Goal: Information Seeking & Learning: Learn about a topic

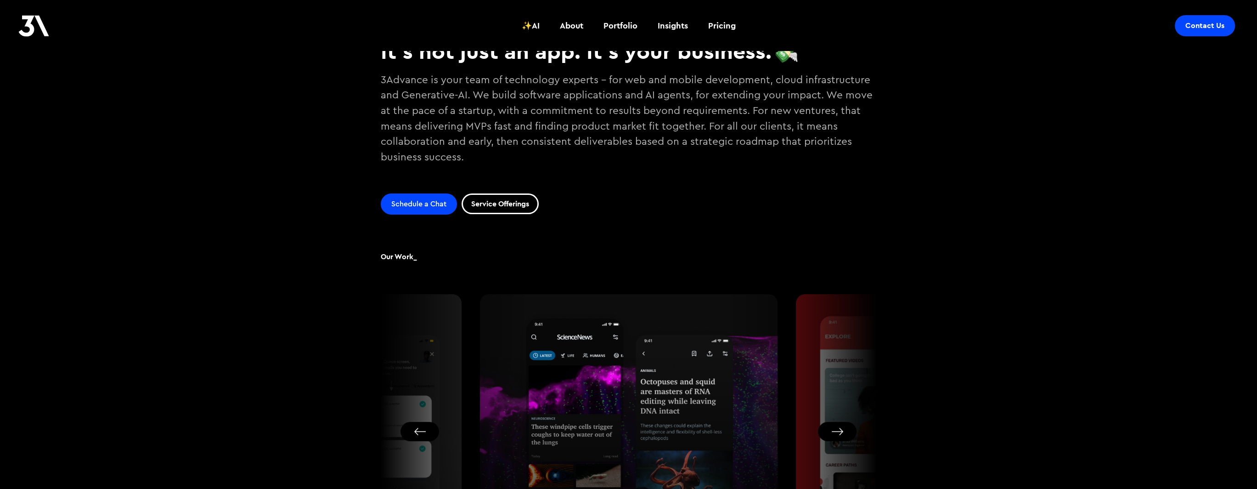
scroll to position [276, 0]
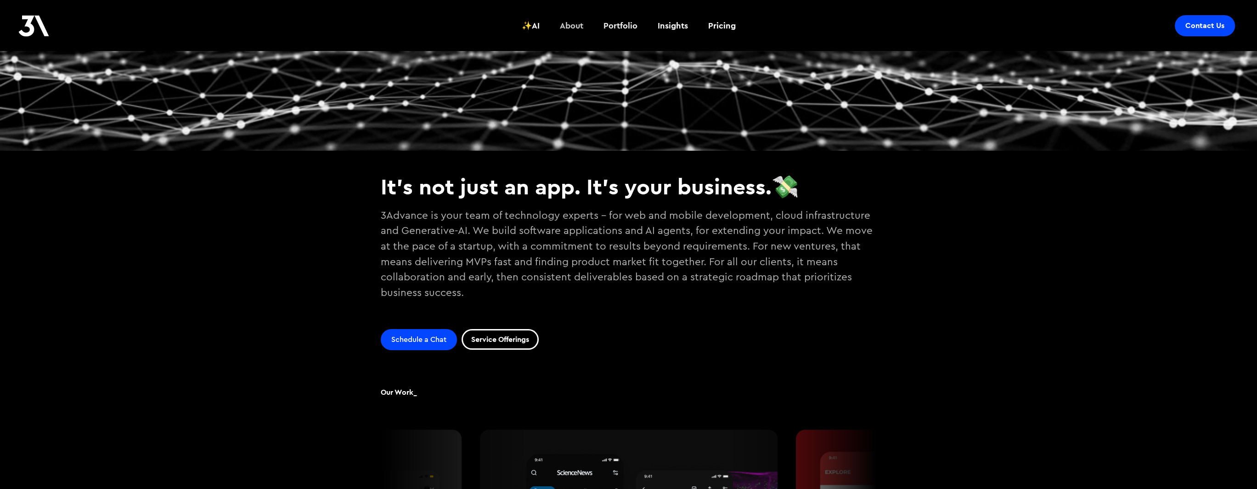
click at [575, 26] on div "About" at bounding box center [571, 26] width 23 height 12
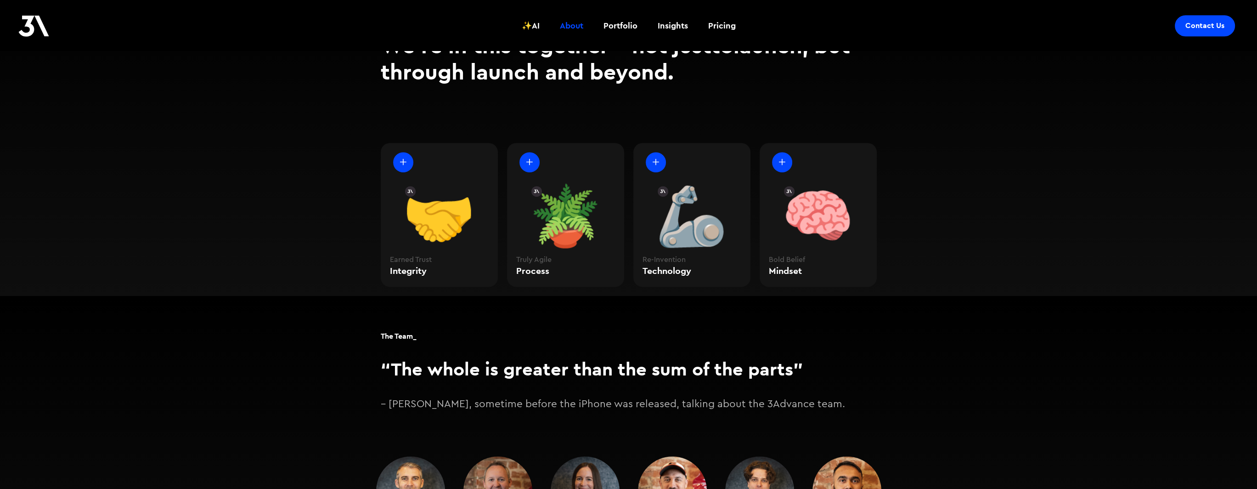
scroll to position [1148, 0]
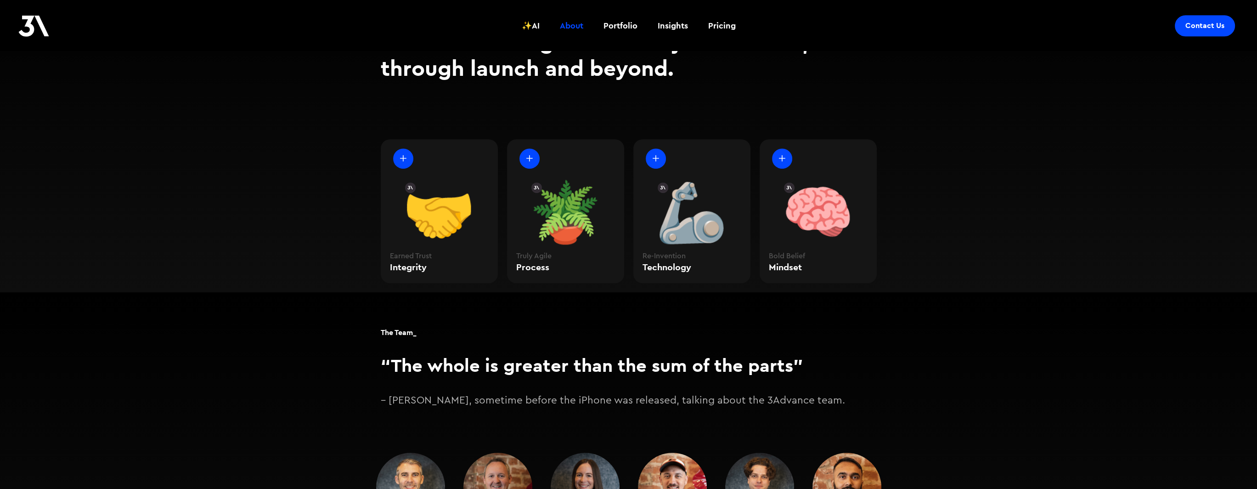
click at [656, 148] on div at bounding box center [656, 158] width 20 height 20
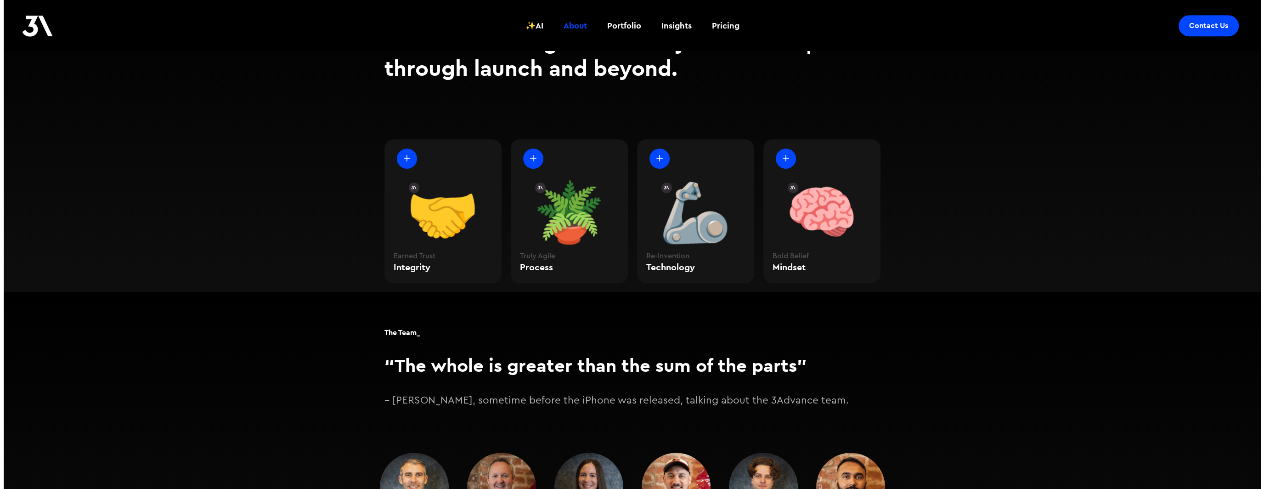
scroll to position [1151, 0]
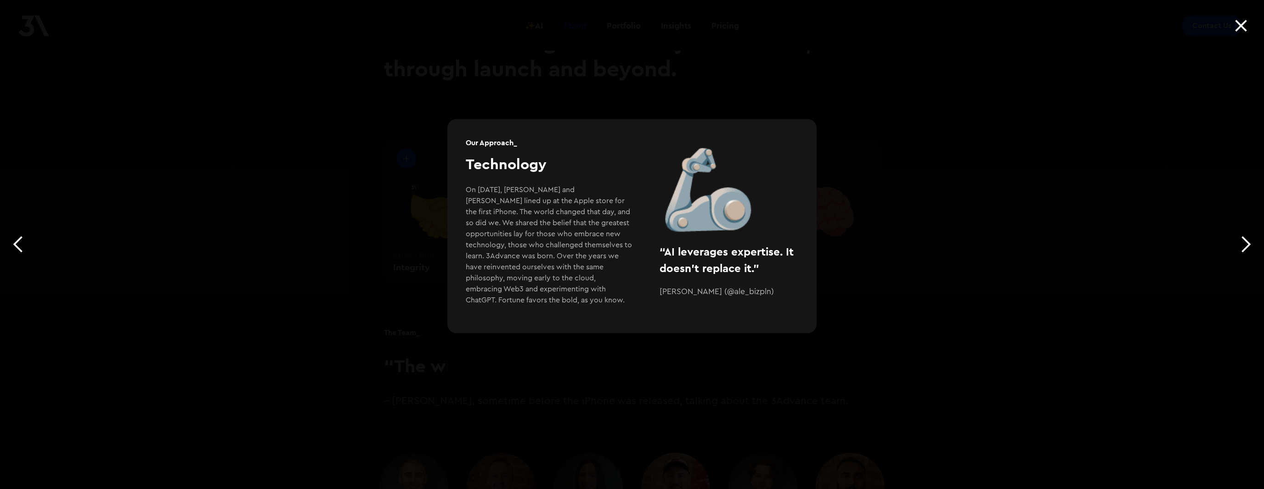
click at [324, 269] on div "Slide 3 of 4. target- 1 fs-mirrorclick-element Our Approach_ Integrity We are n…" at bounding box center [632, 244] width 1264 height 489
click at [1240, 27] on div at bounding box center [1241, 25] width 31 height 37
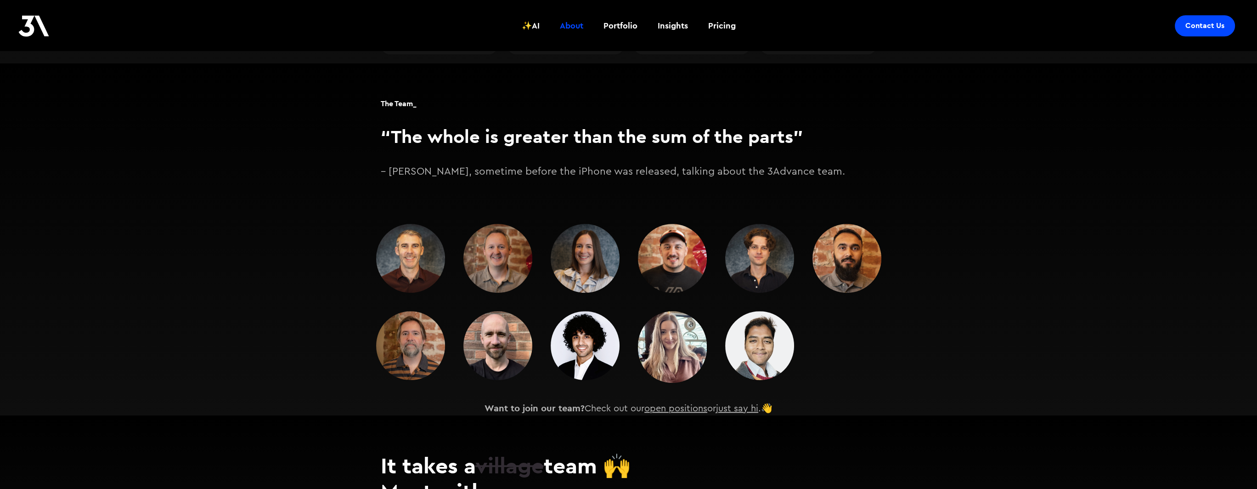
scroll to position [1378, 0]
click at [591, 250] on img at bounding box center [585, 257] width 69 height 69
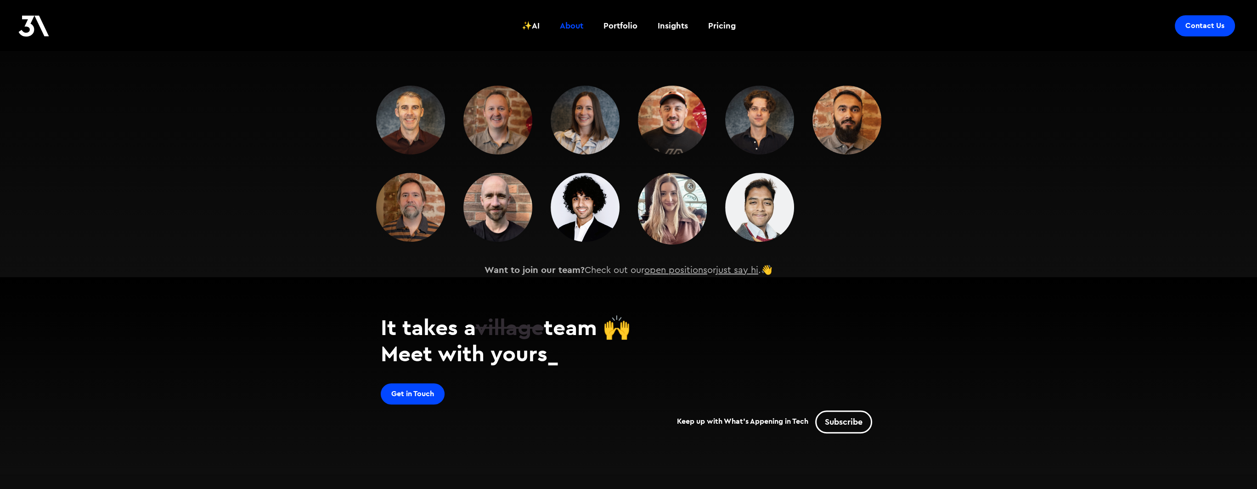
scroll to position [1516, 0]
click at [685, 265] on link "open positions" at bounding box center [675, 269] width 63 height 9
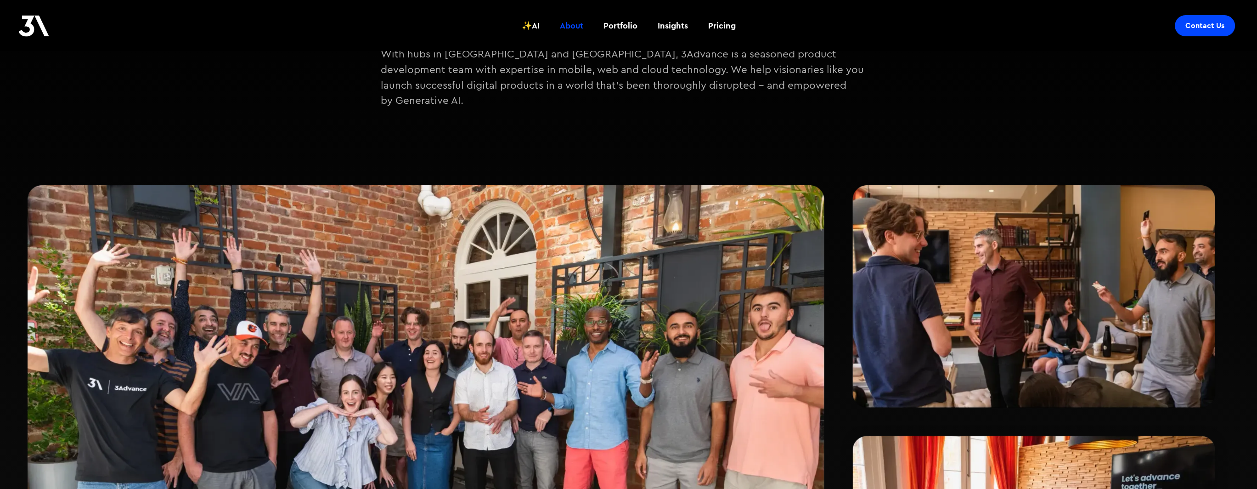
scroll to position [0, 0]
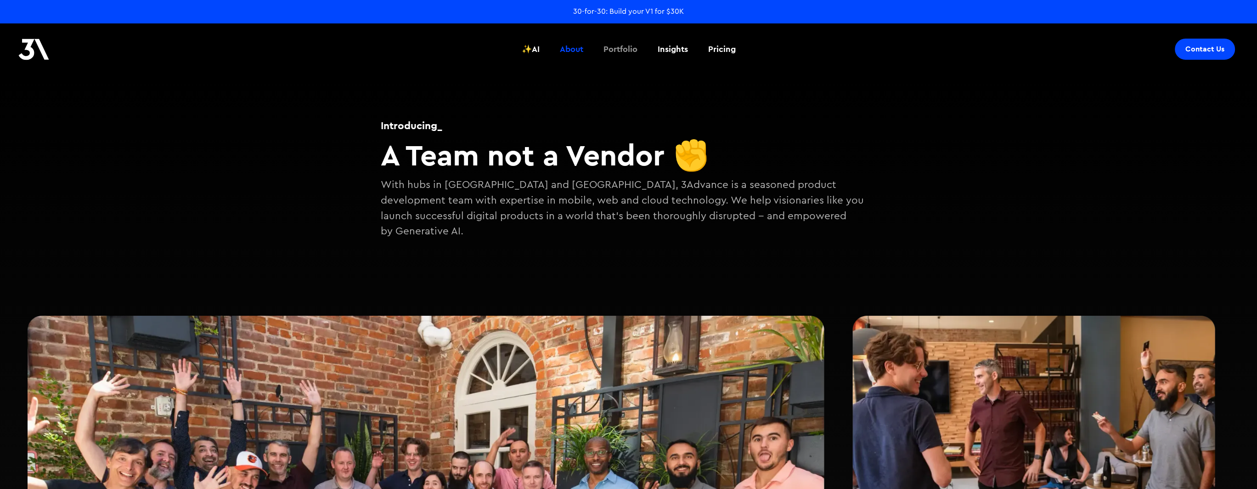
click at [623, 51] on div "Portfolio" at bounding box center [620, 49] width 34 height 12
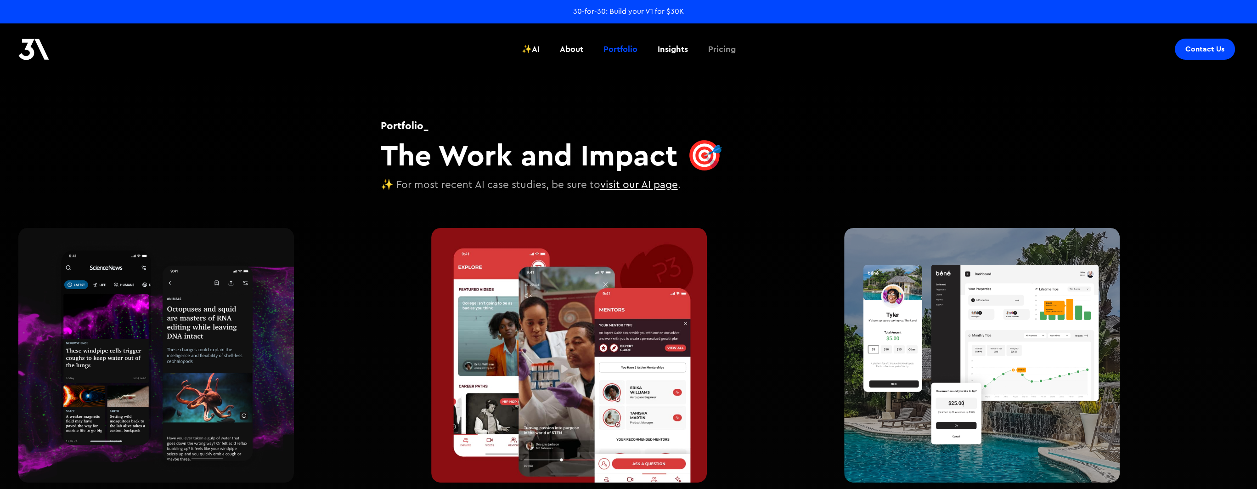
click at [723, 51] on div "Pricing" at bounding box center [722, 49] width 28 height 12
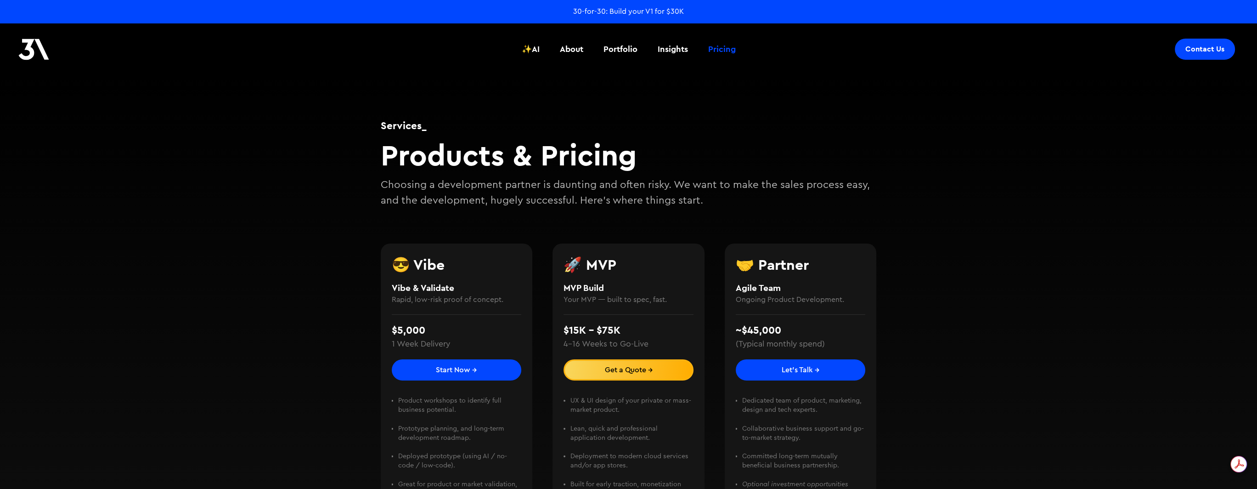
click at [625, 11] on div "30-for-30: Build your V1 for $30K" at bounding box center [628, 11] width 111 height 10
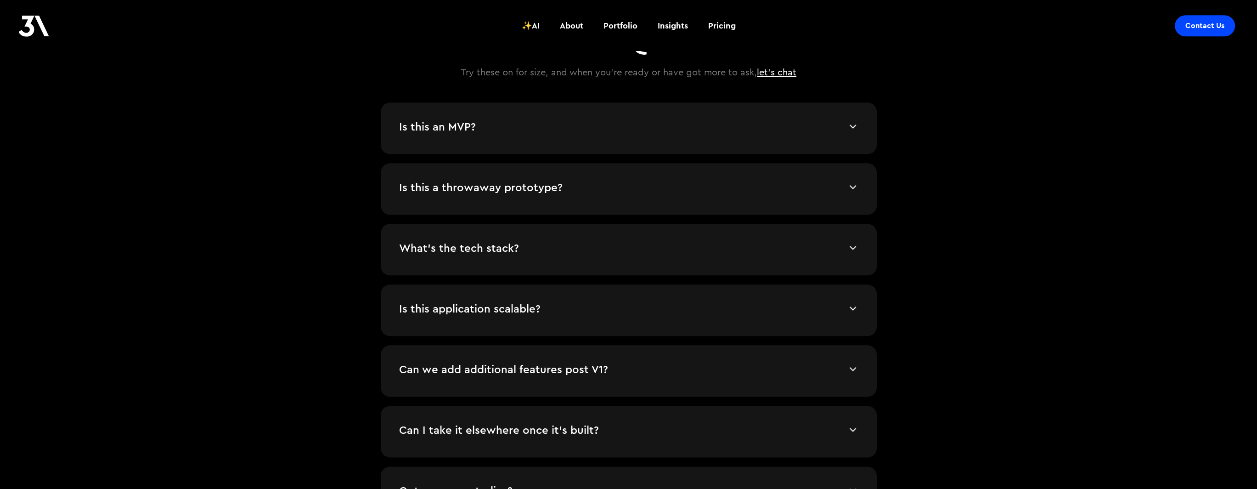
scroll to position [1975, 0]
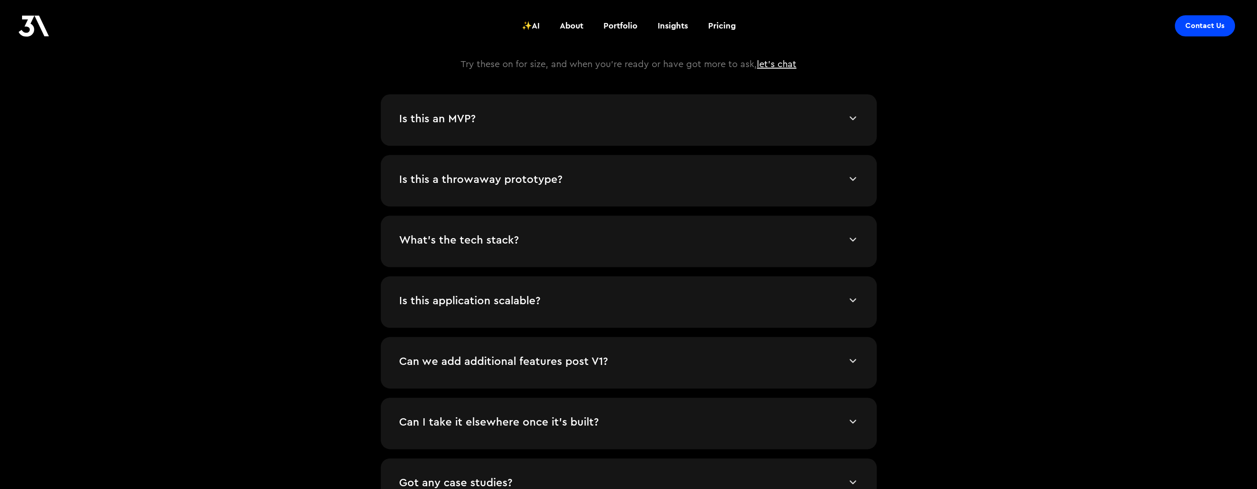
click at [575, 124] on div "Is this an MVP? A Minimum Viable Product is subjective. We consider this an MVP…" at bounding box center [629, 119] width 496 height 51
click at [851, 113] on img at bounding box center [852, 118] width 11 height 11
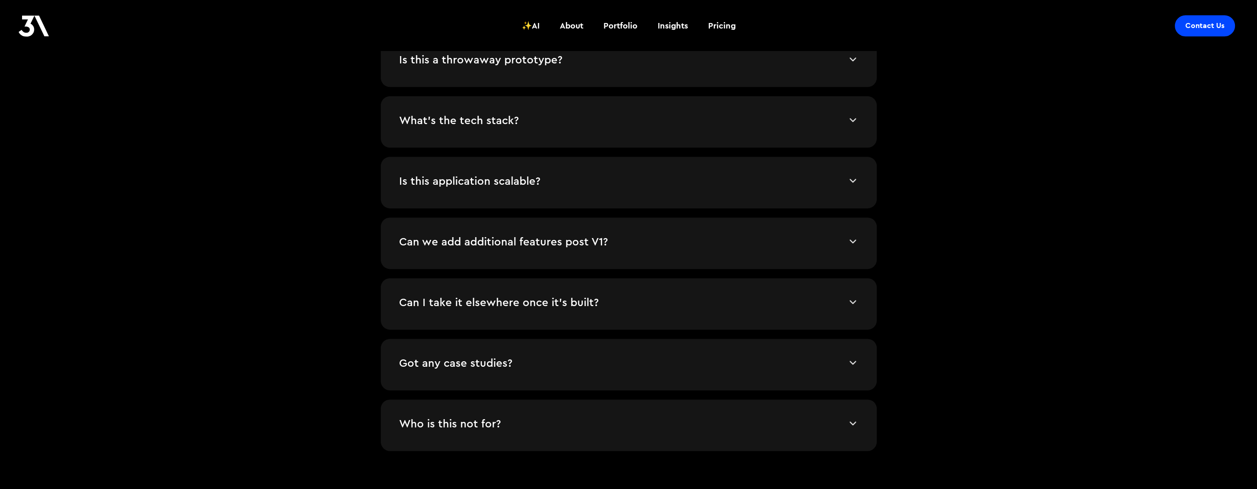
scroll to position [2158, 0]
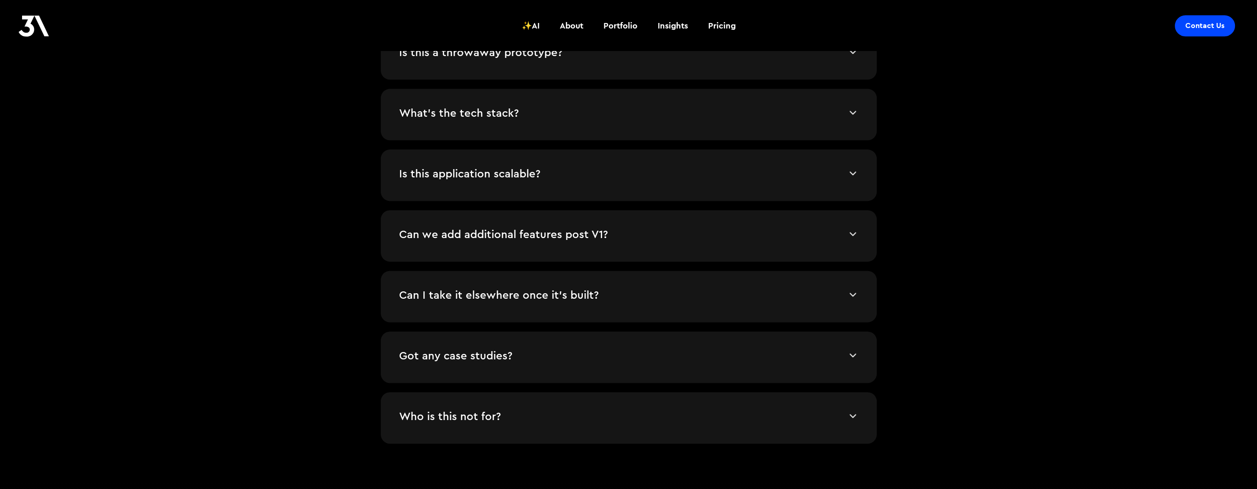
click at [860, 175] on div "Is this application scalable? Yes. It's cloud-native, and services automaticall…" at bounding box center [629, 174] width 496 height 51
click at [856, 169] on img at bounding box center [852, 173] width 11 height 11
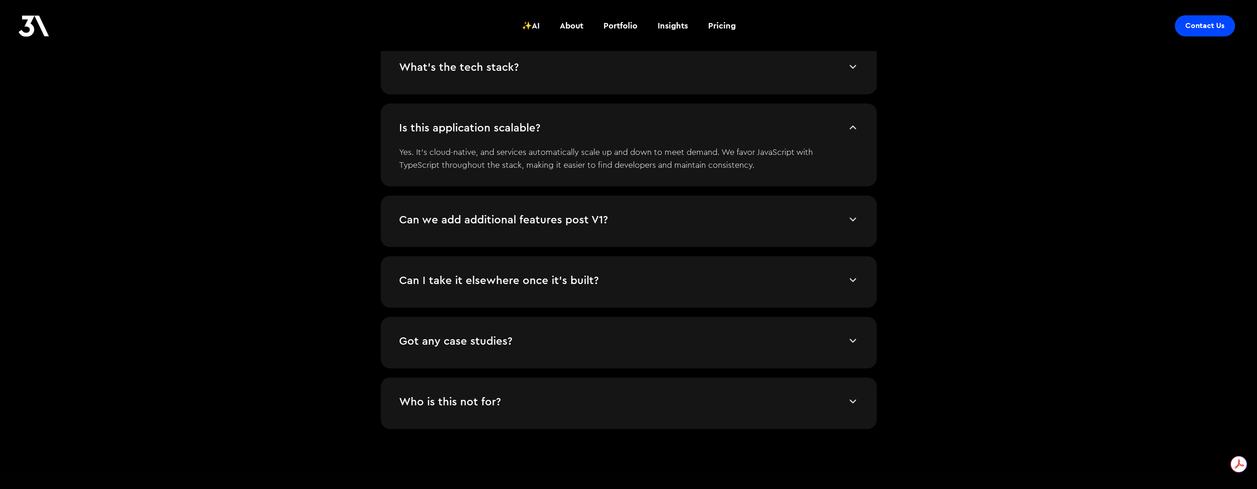
scroll to position [0, 0]
click at [855, 278] on img at bounding box center [852, 279] width 11 height 11
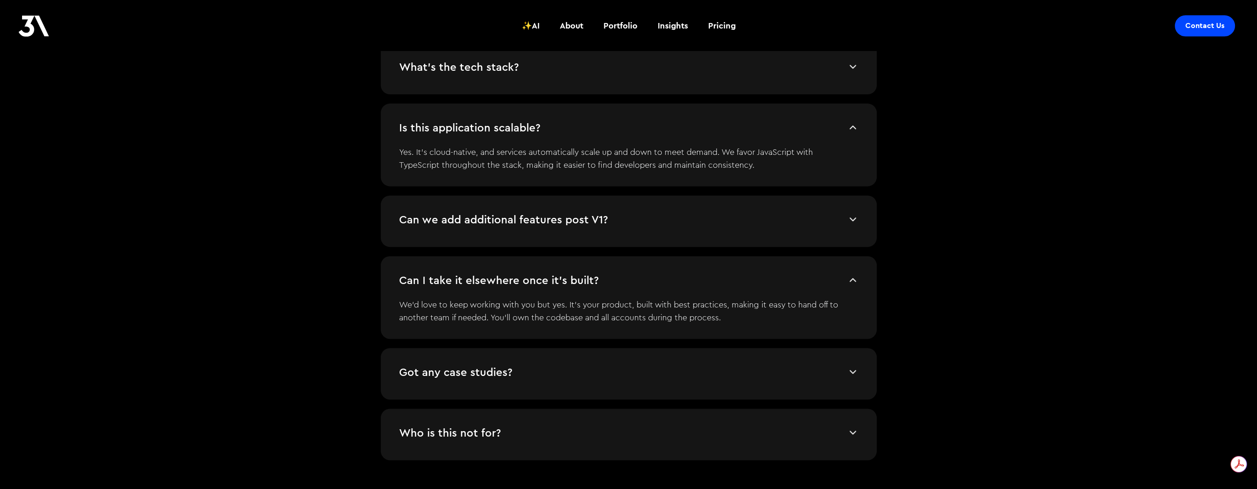
click at [853, 366] on img at bounding box center [852, 371] width 11 height 11
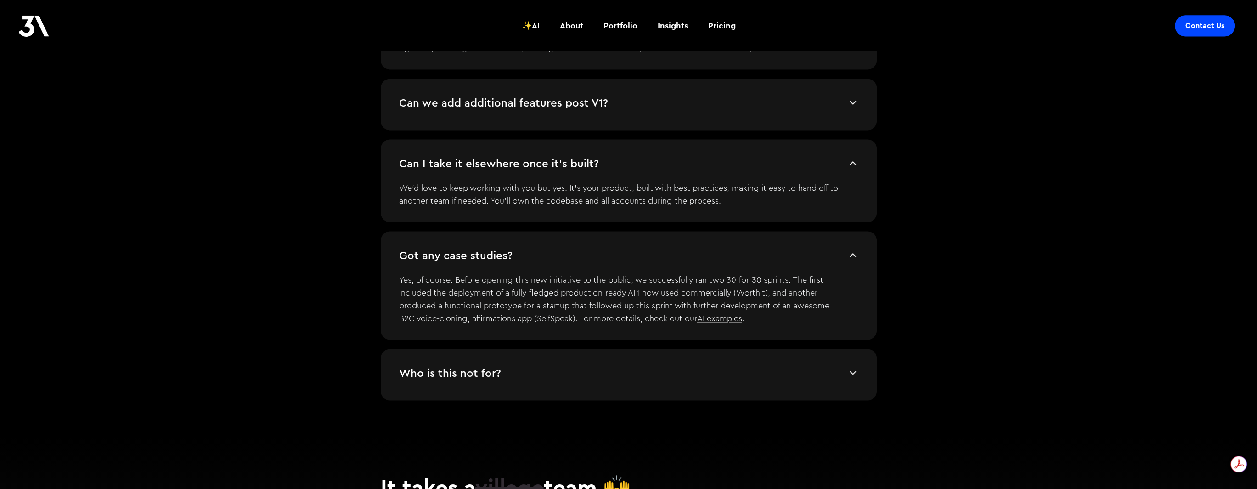
scroll to position [2342, 0]
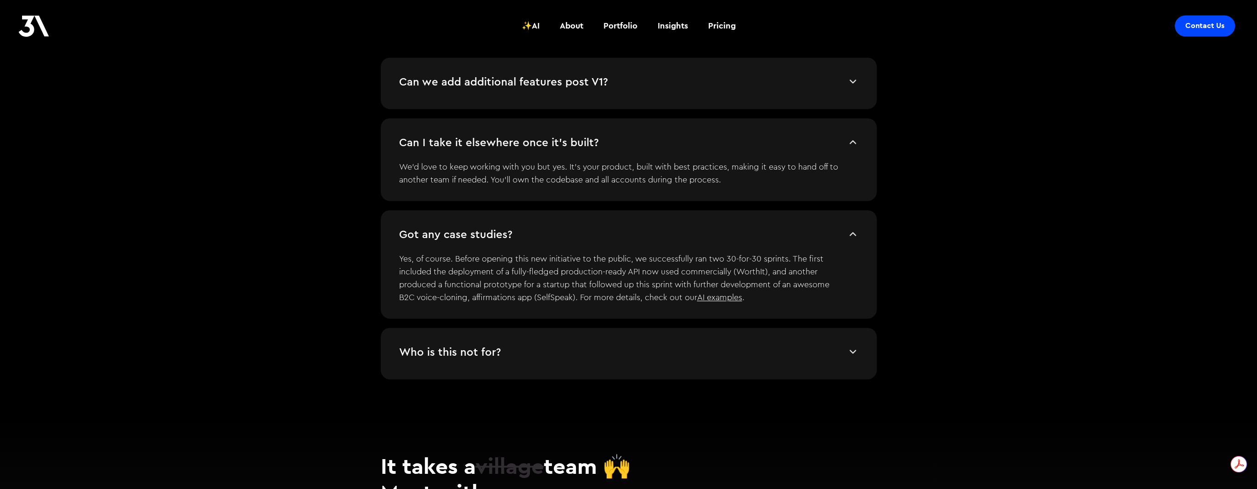
click at [721, 296] on link "AI examples" at bounding box center [719, 297] width 45 height 8
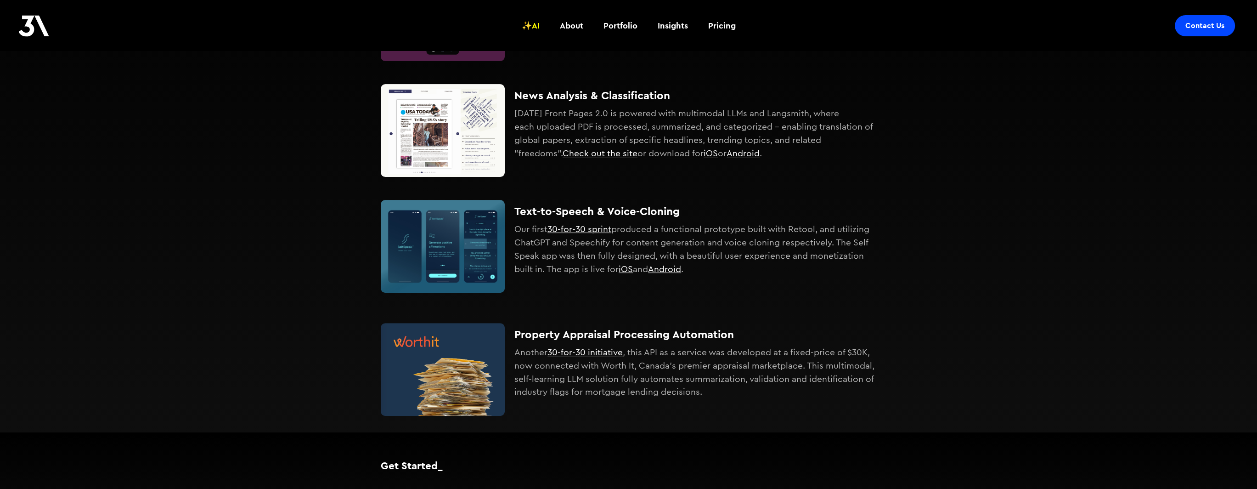
scroll to position [362, 0]
